Goal: Obtain resource: Obtain resource

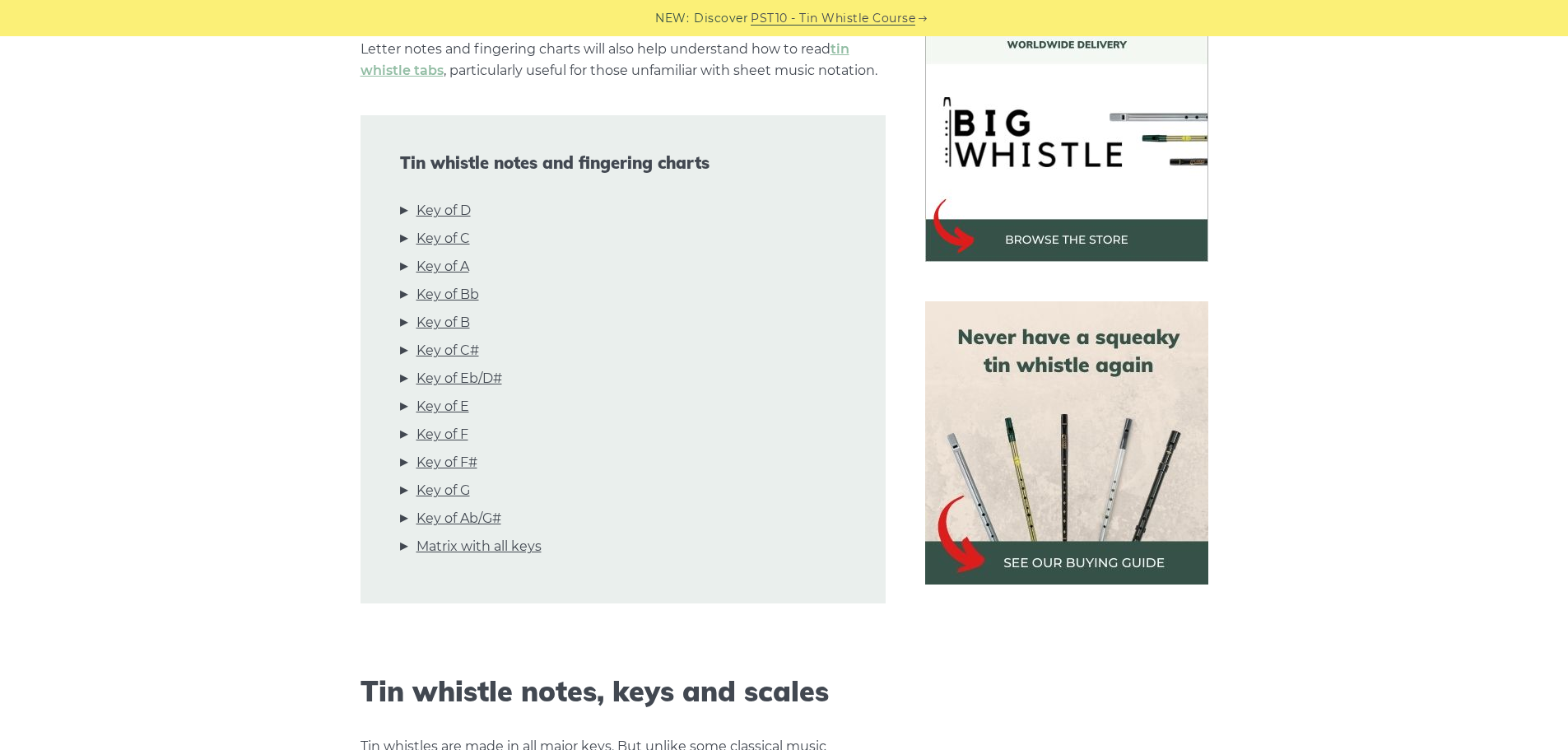
scroll to position [494, 0]
click at [441, 214] on link "Key of D" at bounding box center [443, 210] width 54 height 21
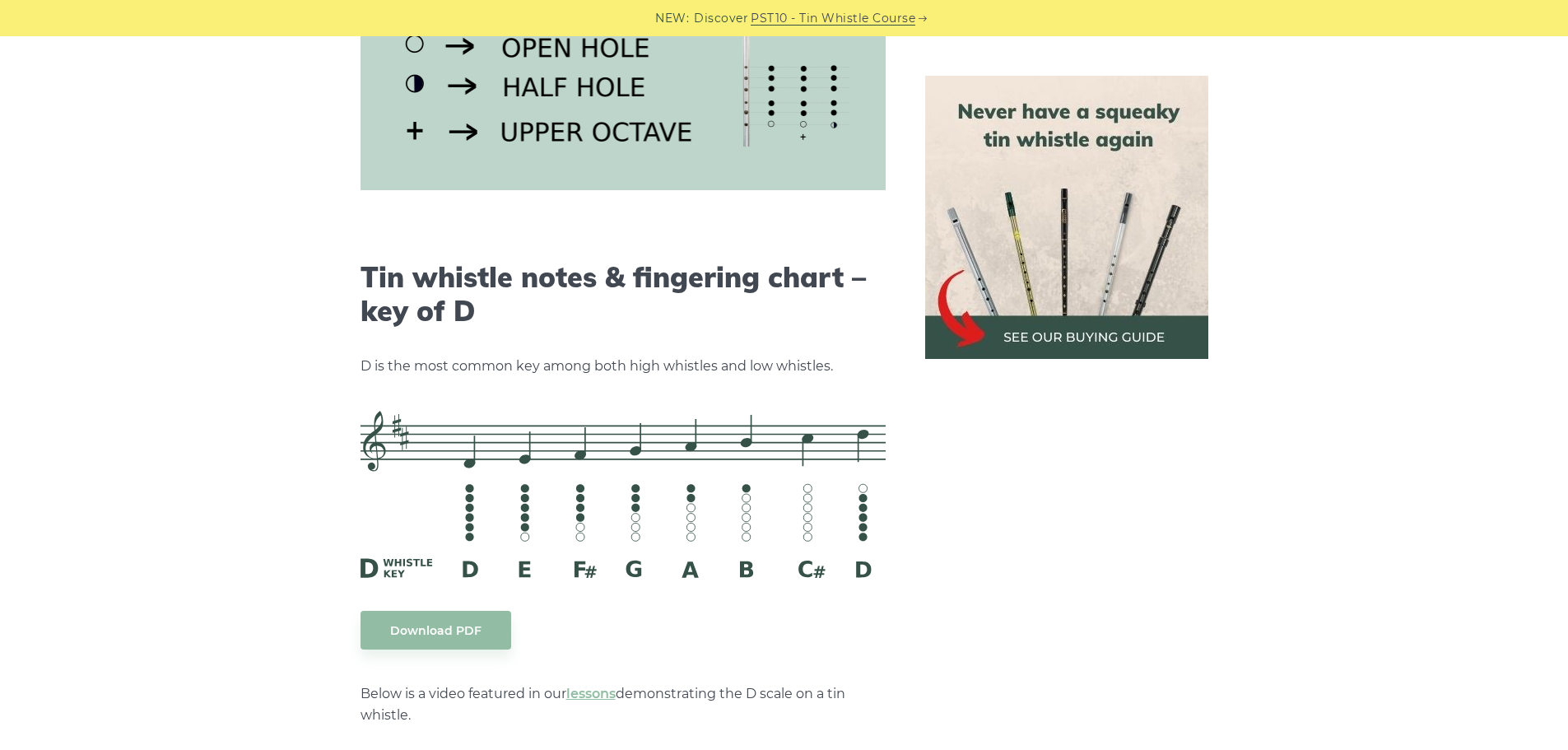
scroll to position [2565, 0]
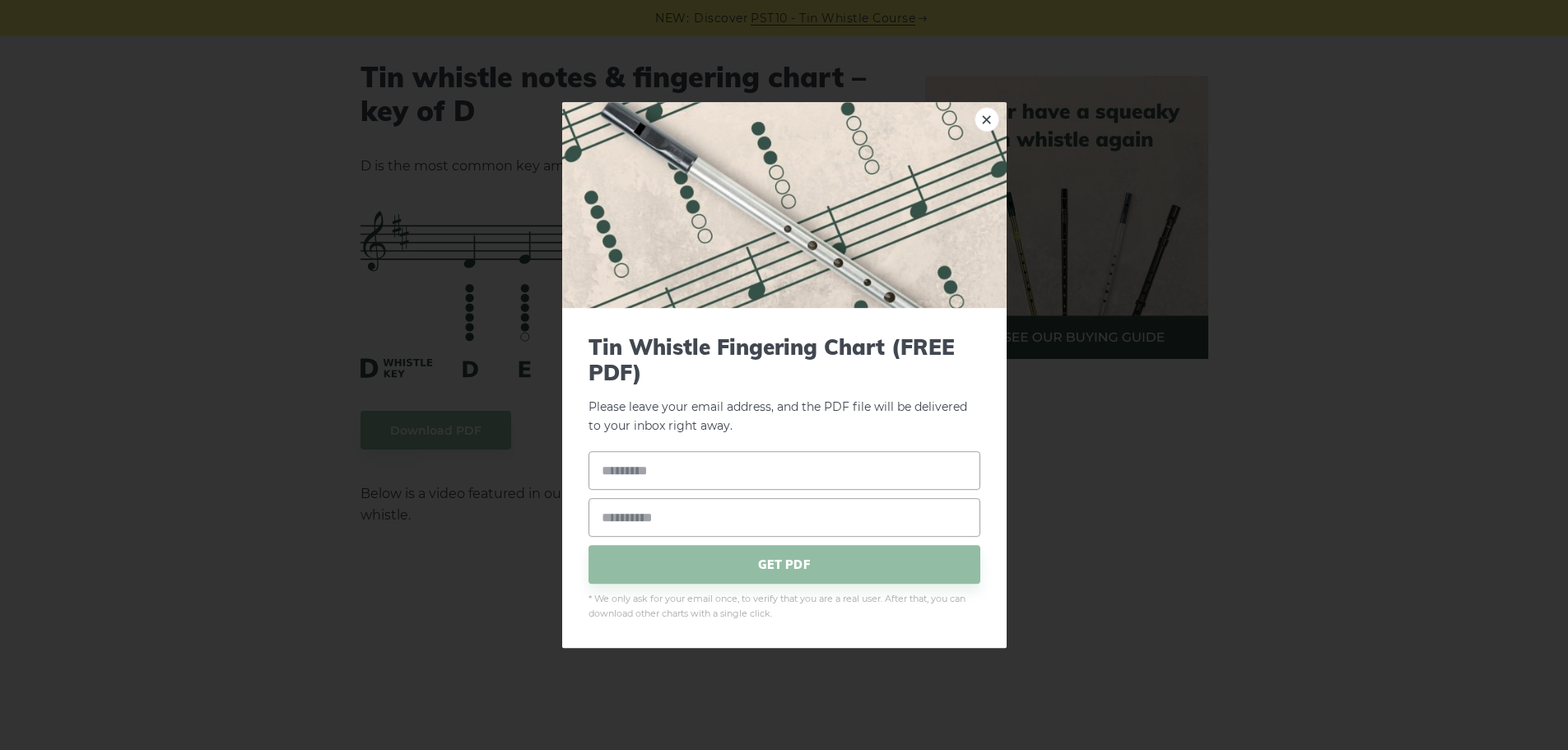
drag, startPoint x: 455, startPoint y: 431, endPoint x: 876, endPoint y: 131, distance: 517.0
click at [876, 131] on img at bounding box center [784, 205] width 444 height 206
click at [1006, 113] on img at bounding box center [784, 205] width 444 height 206
click at [990, 113] on link "×" at bounding box center [986, 119] width 25 height 25
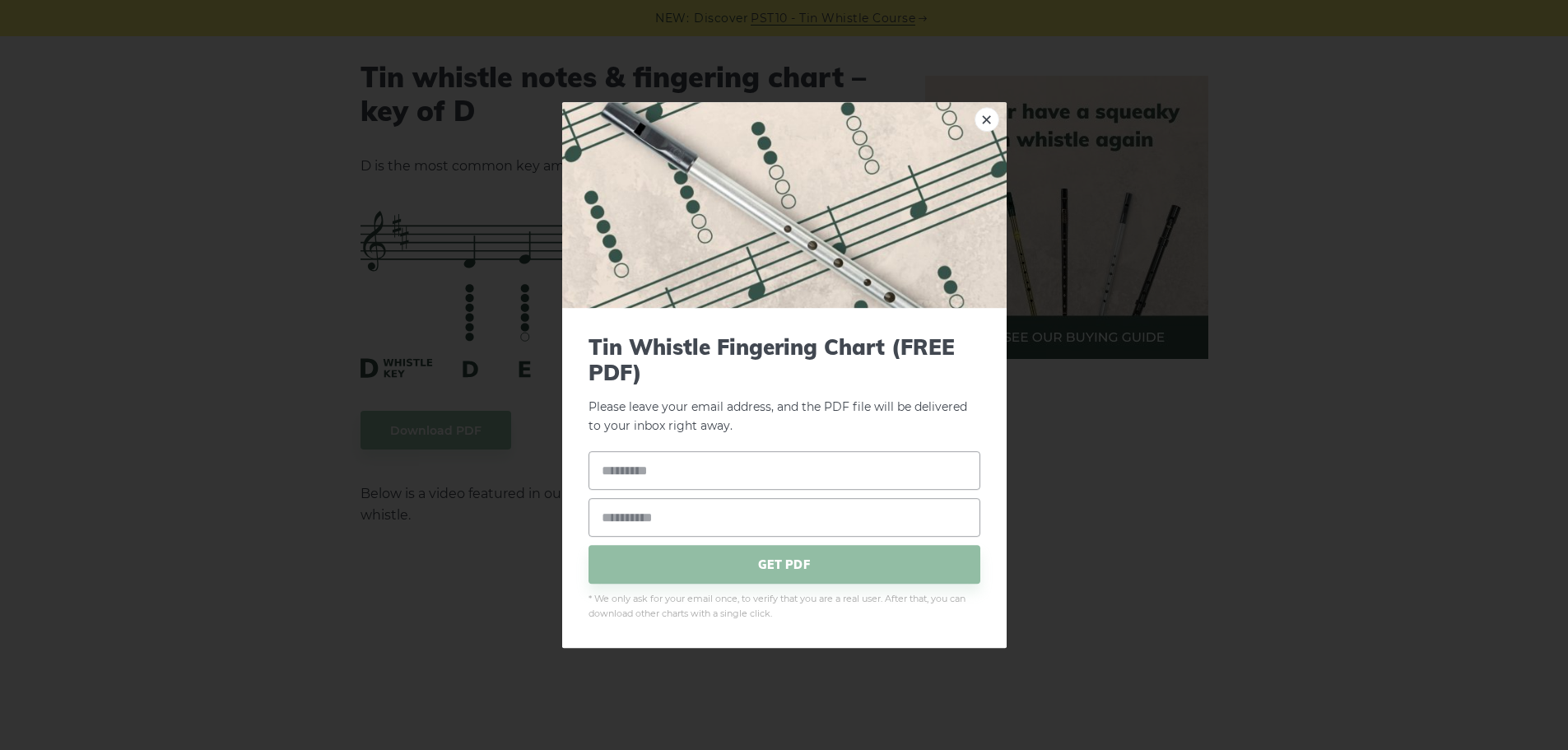
click at [810, 391] on p "Please leave your email address, and the PDF file will be delivered to your inb…" at bounding box center [784, 385] width 392 height 101
click at [998, 113] on img at bounding box center [784, 205] width 444 height 206
click at [987, 116] on link "×" at bounding box center [986, 119] width 25 height 25
click at [979, 117] on link "×" at bounding box center [986, 119] width 25 height 25
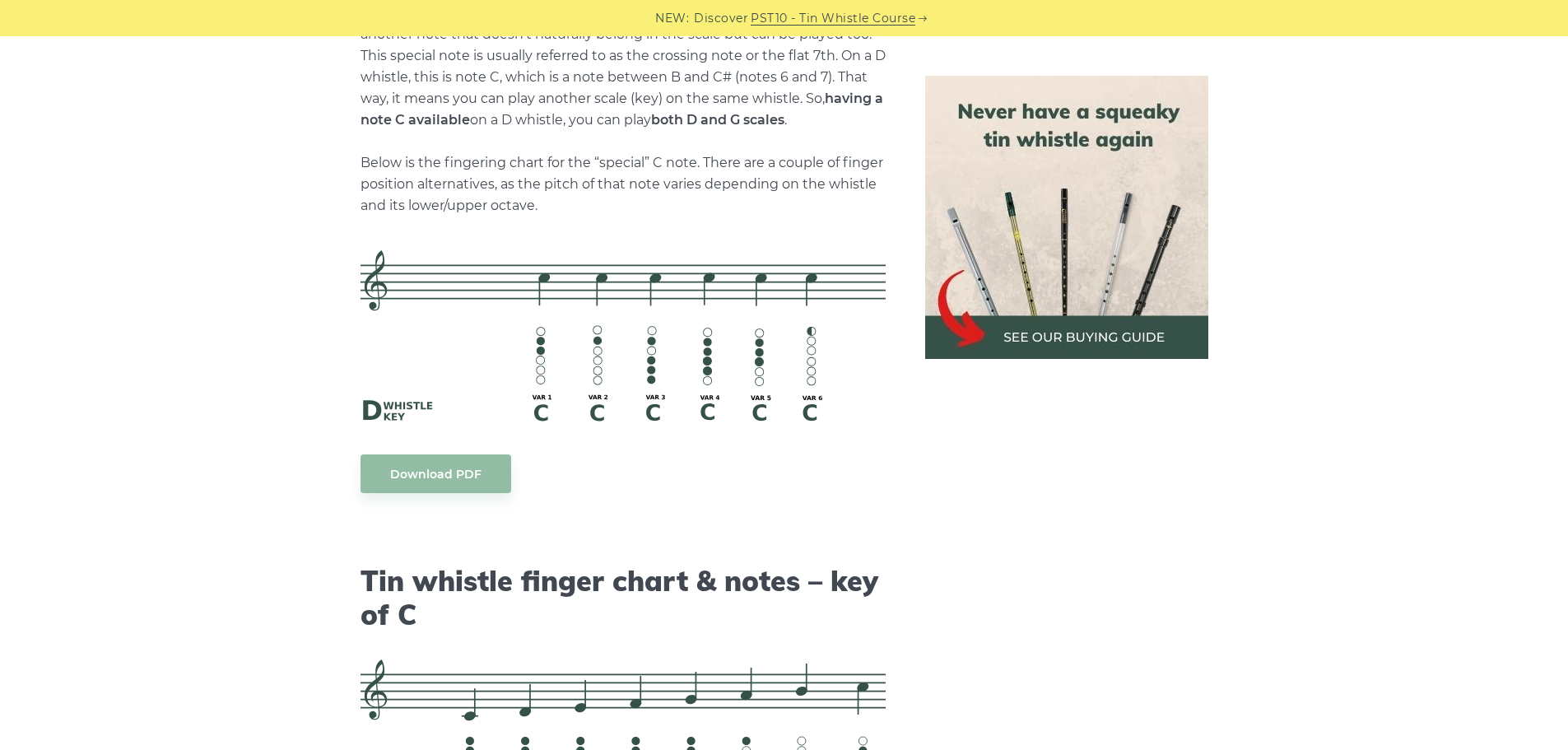
scroll to position [3800, 0]
